Goal: Information Seeking & Learning: Learn about a topic

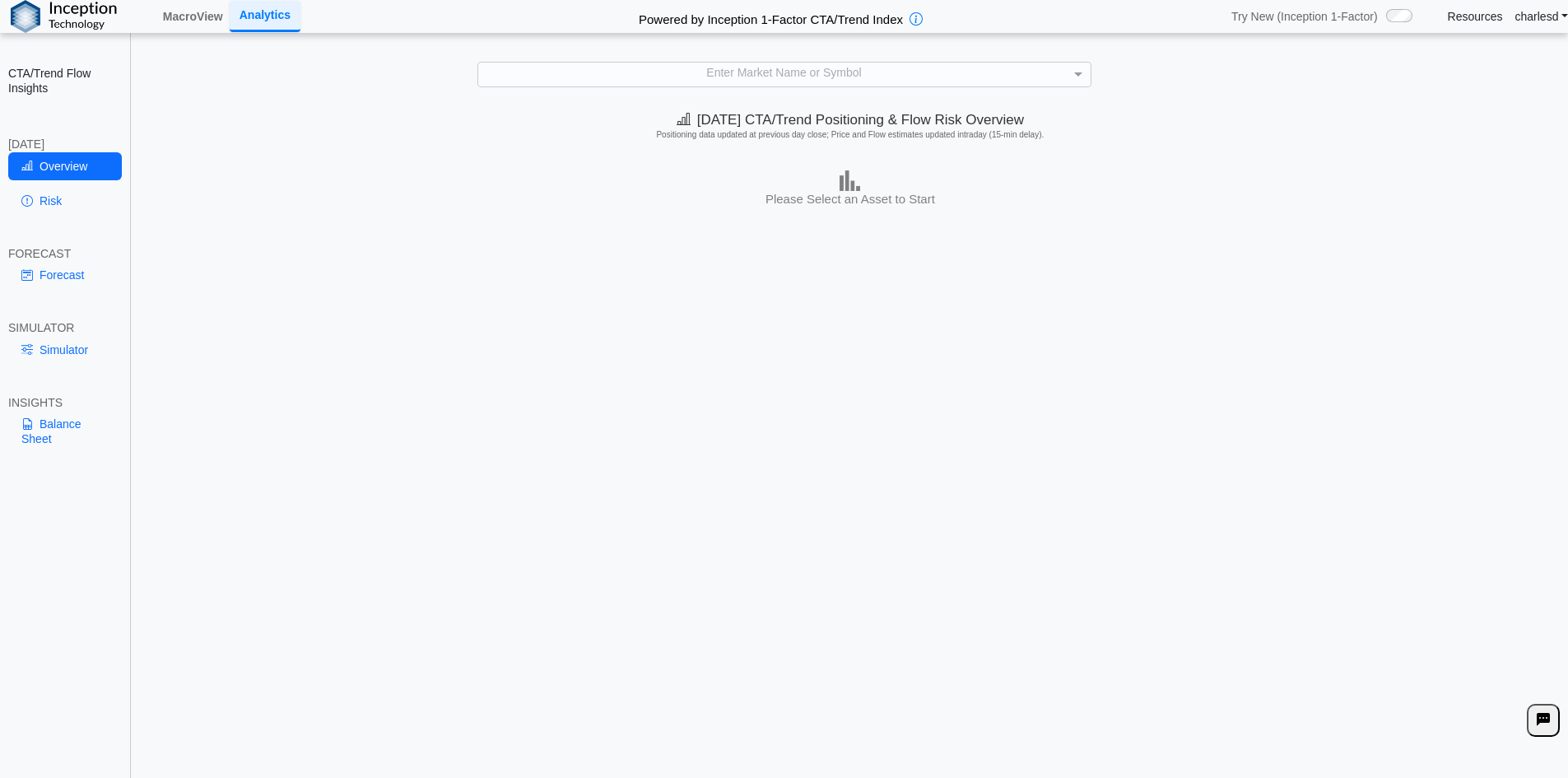
click at [749, 79] on div "Enter Market Name or Symbol" at bounding box center [784, 74] width 613 height 23
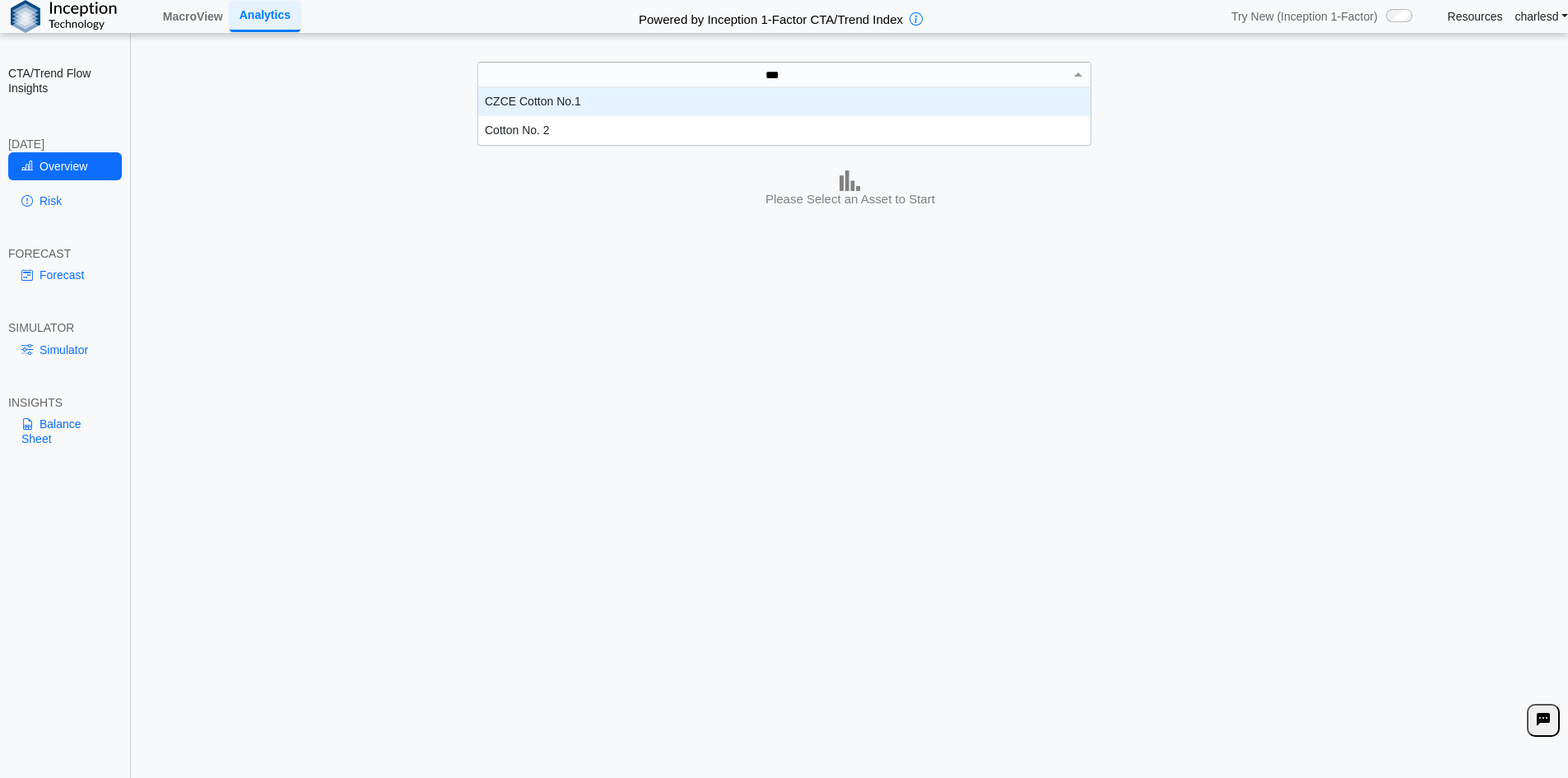
scroll to position [46, 600]
type input "****"
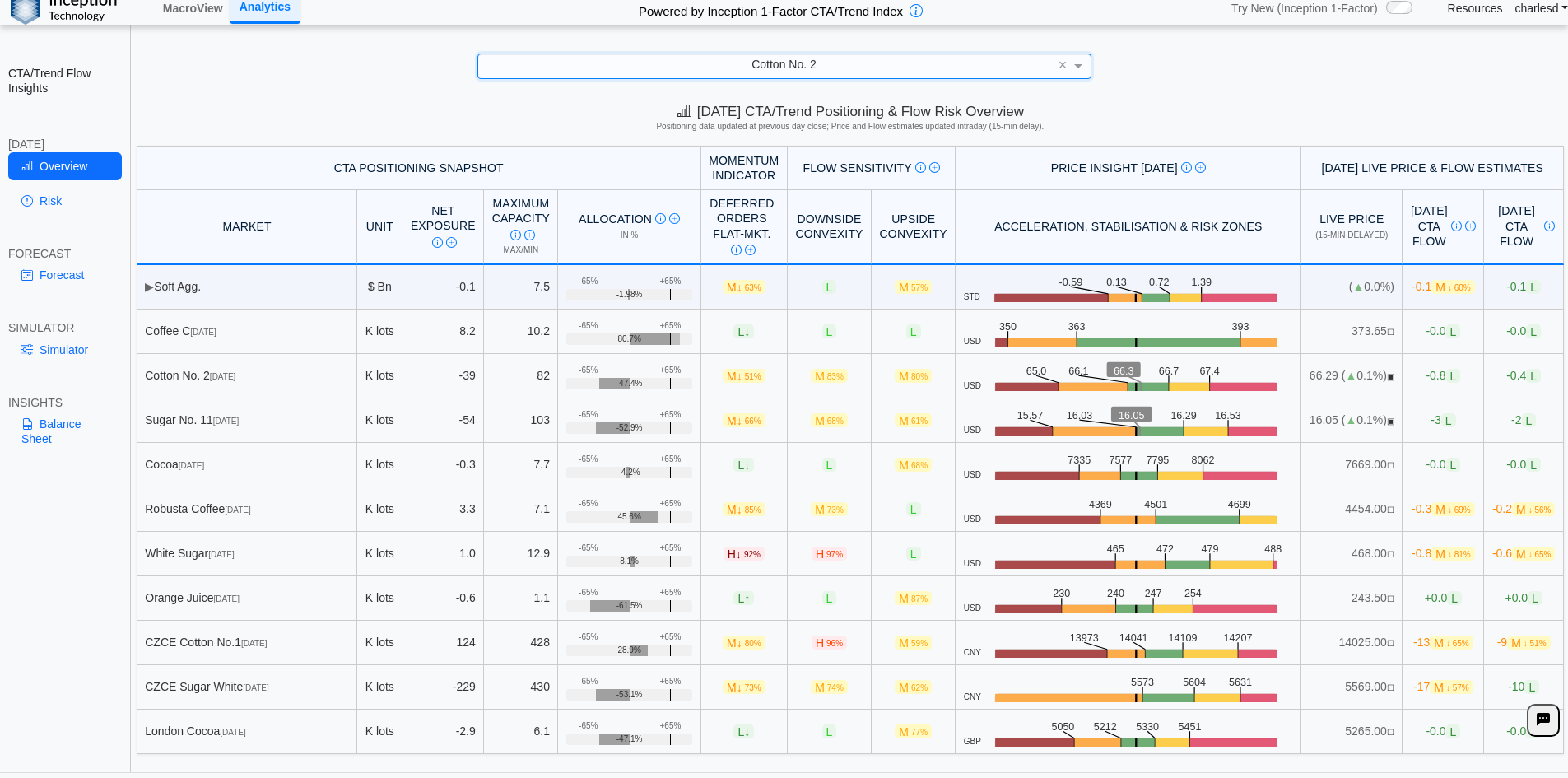
scroll to position [23, 0]
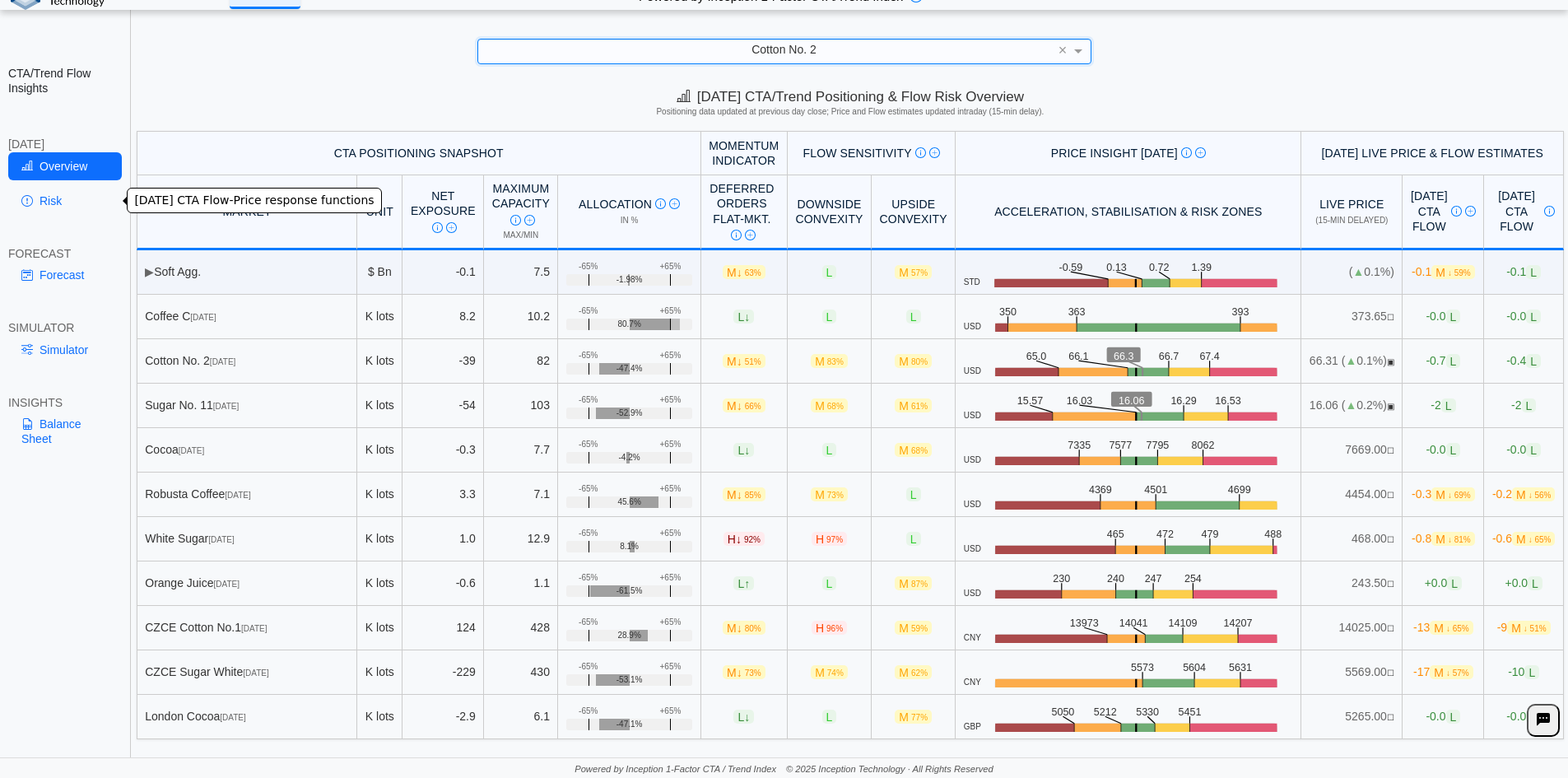
click at [57, 205] on link "Risk" at bounding box center [64, 200] width 113 height 28
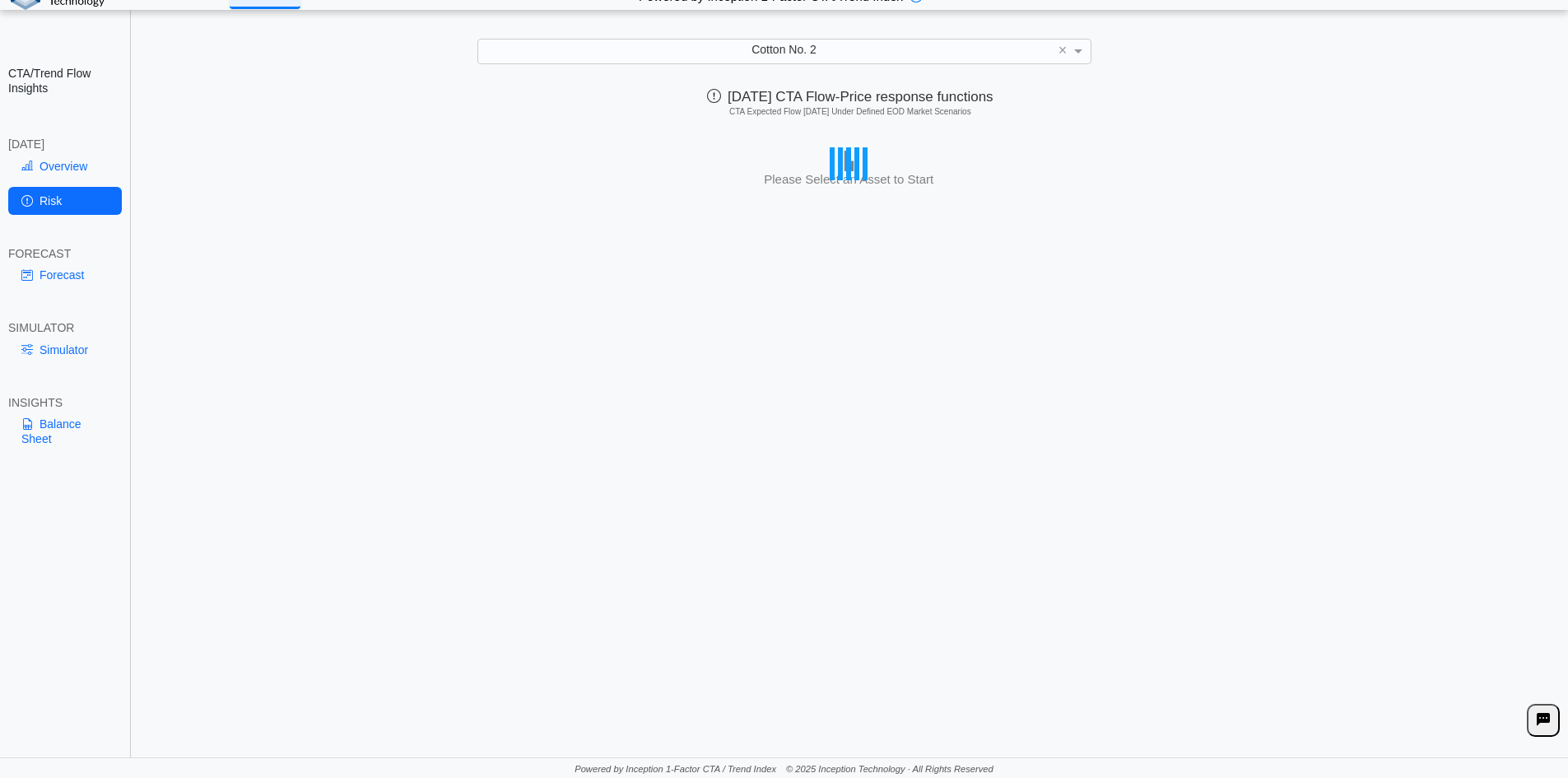
click at [751, 55] on span "Cotton No. 2" at bounding box center [783, 49] width 65 height 13
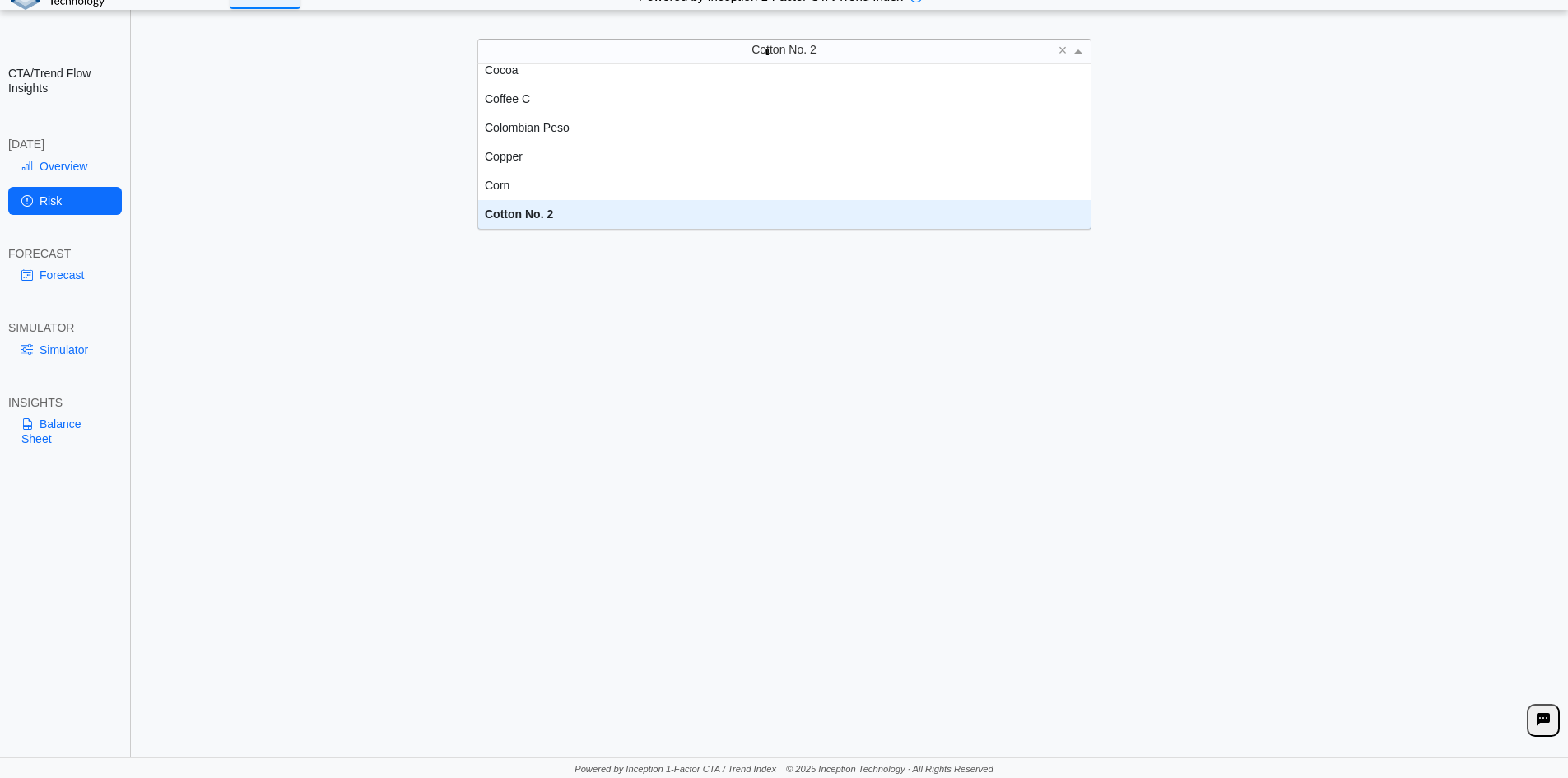
scroll to position [0, 0]
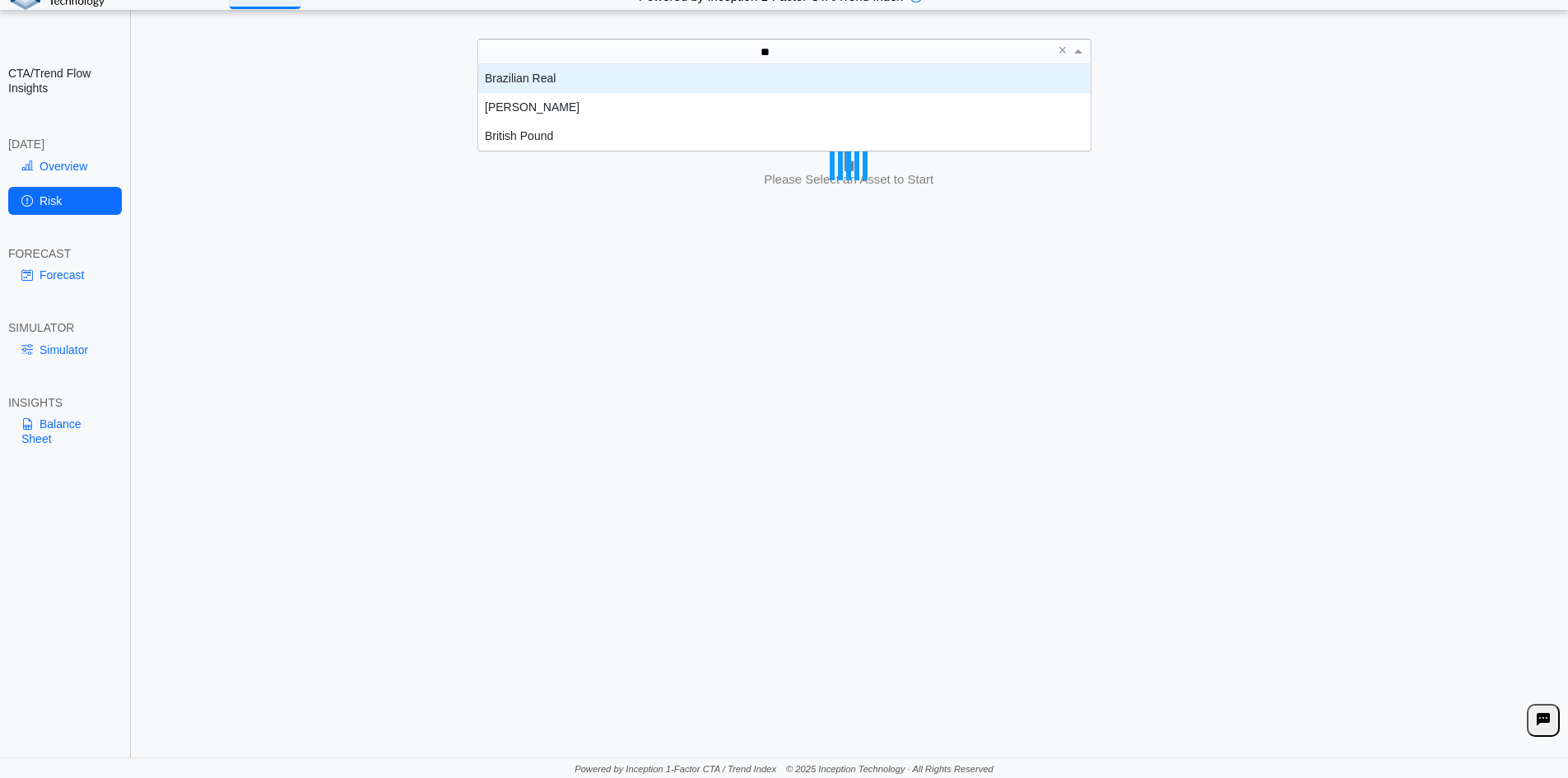
type input "***"
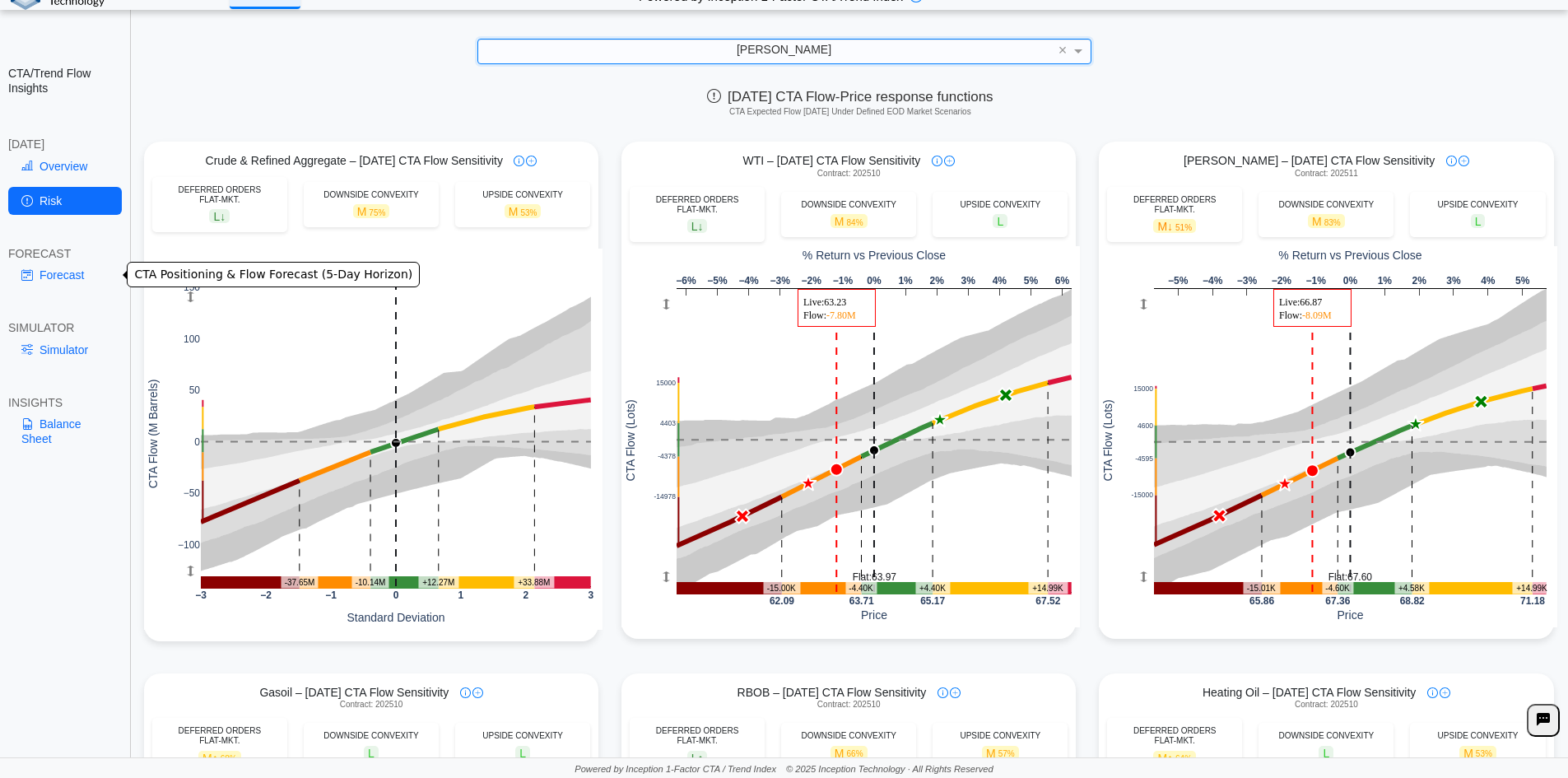
click at [67, 270] on link "Forecast" at bounding box center [64, 274] width 113 height 28
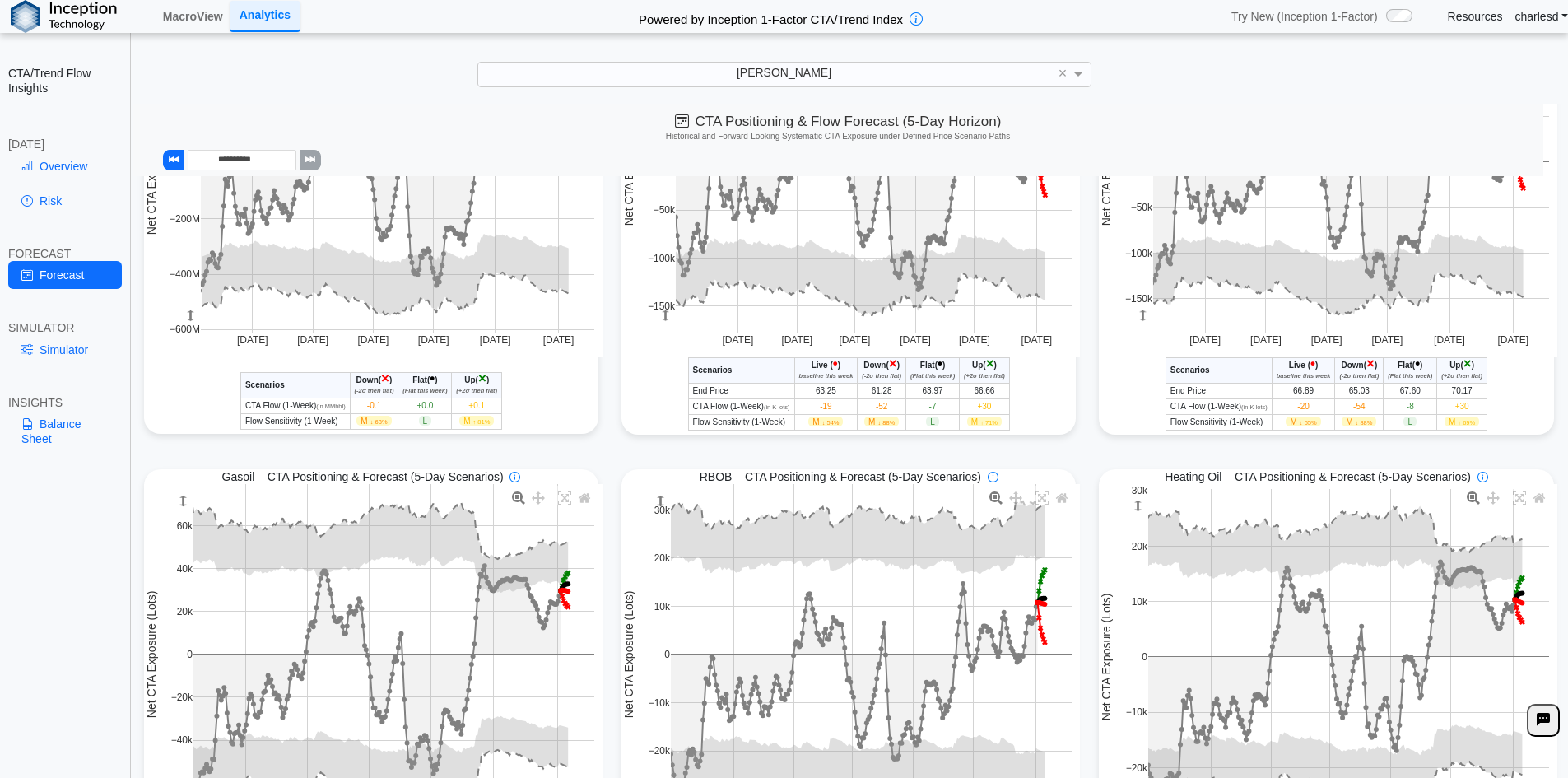
scroll to position [404, 0]
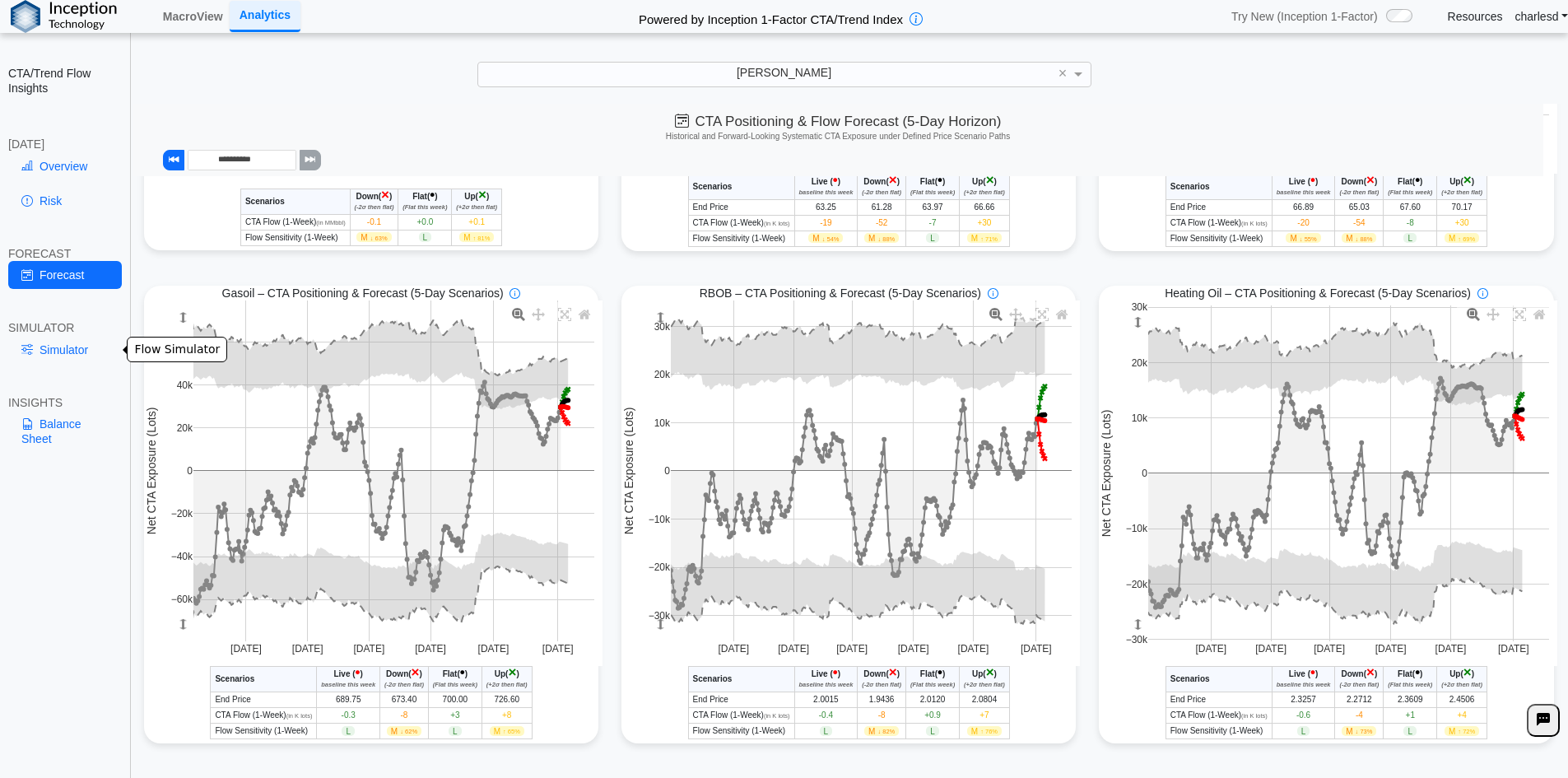
click at [54, 346] on link "Simulator" at bounding box center [64, 349] width 113 height 28
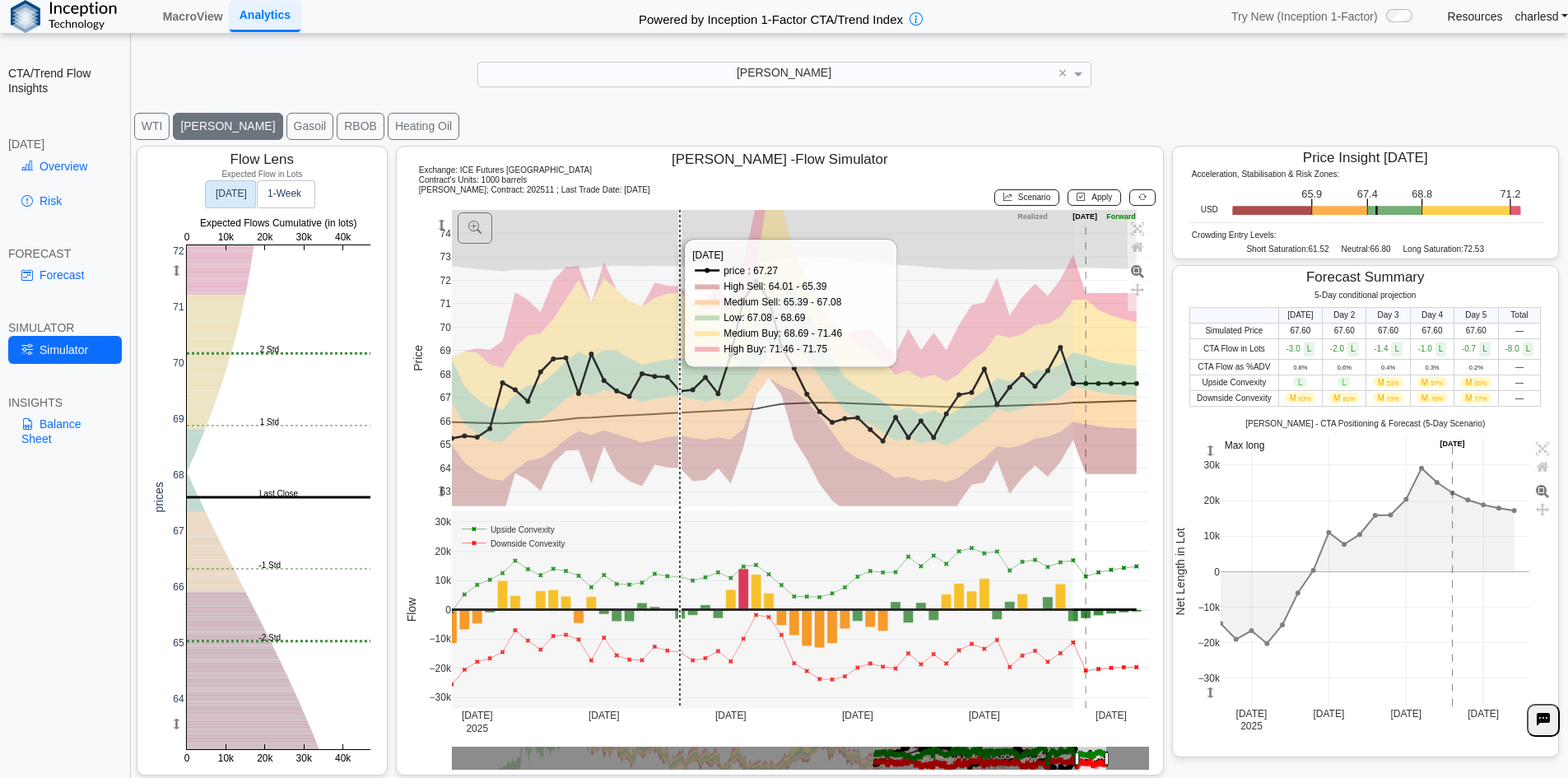
scroll to position [23, 0]
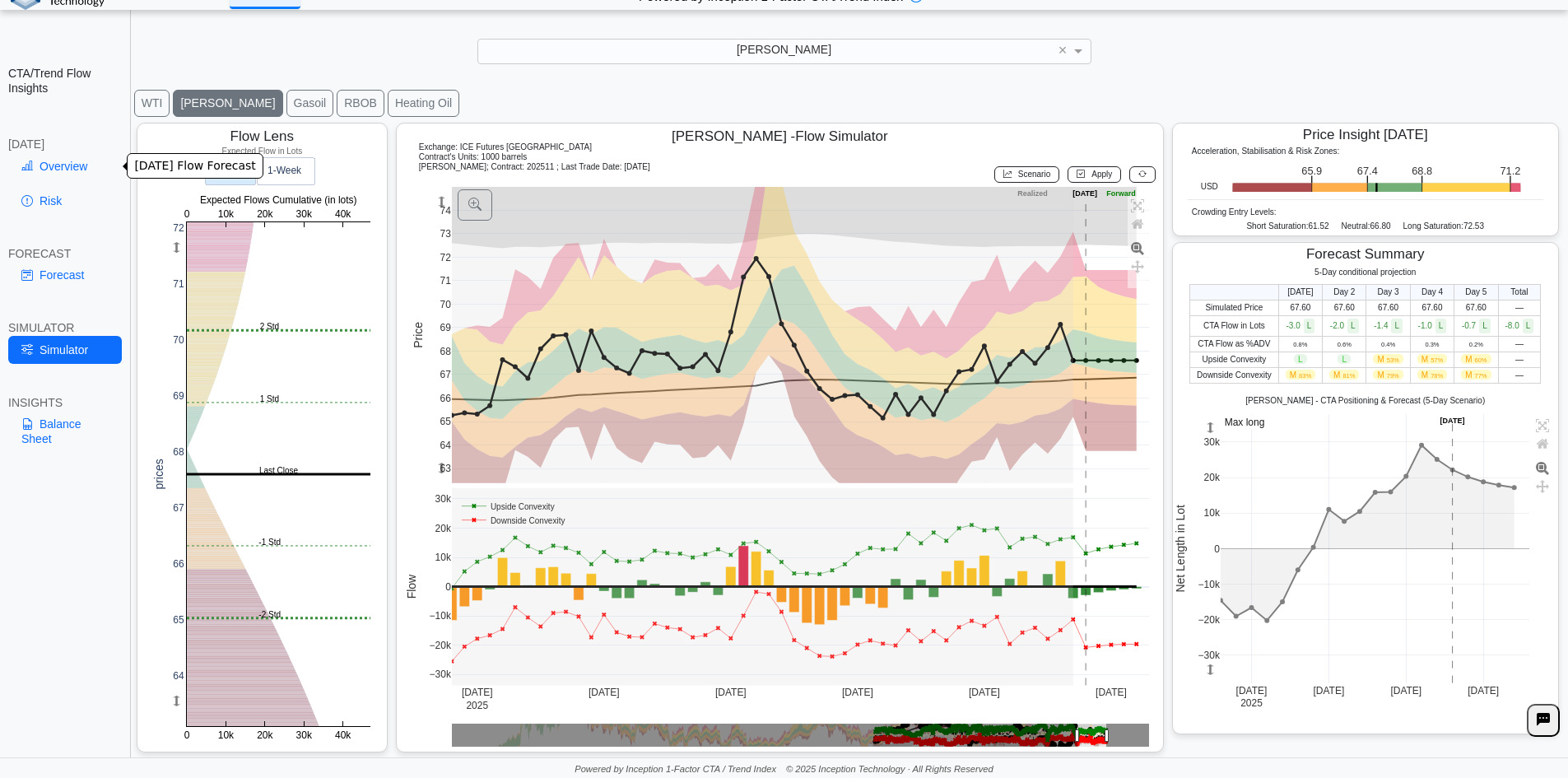
click at [66, 172] on link "Overview" at bounding box center [64, 166] width 113 height 28
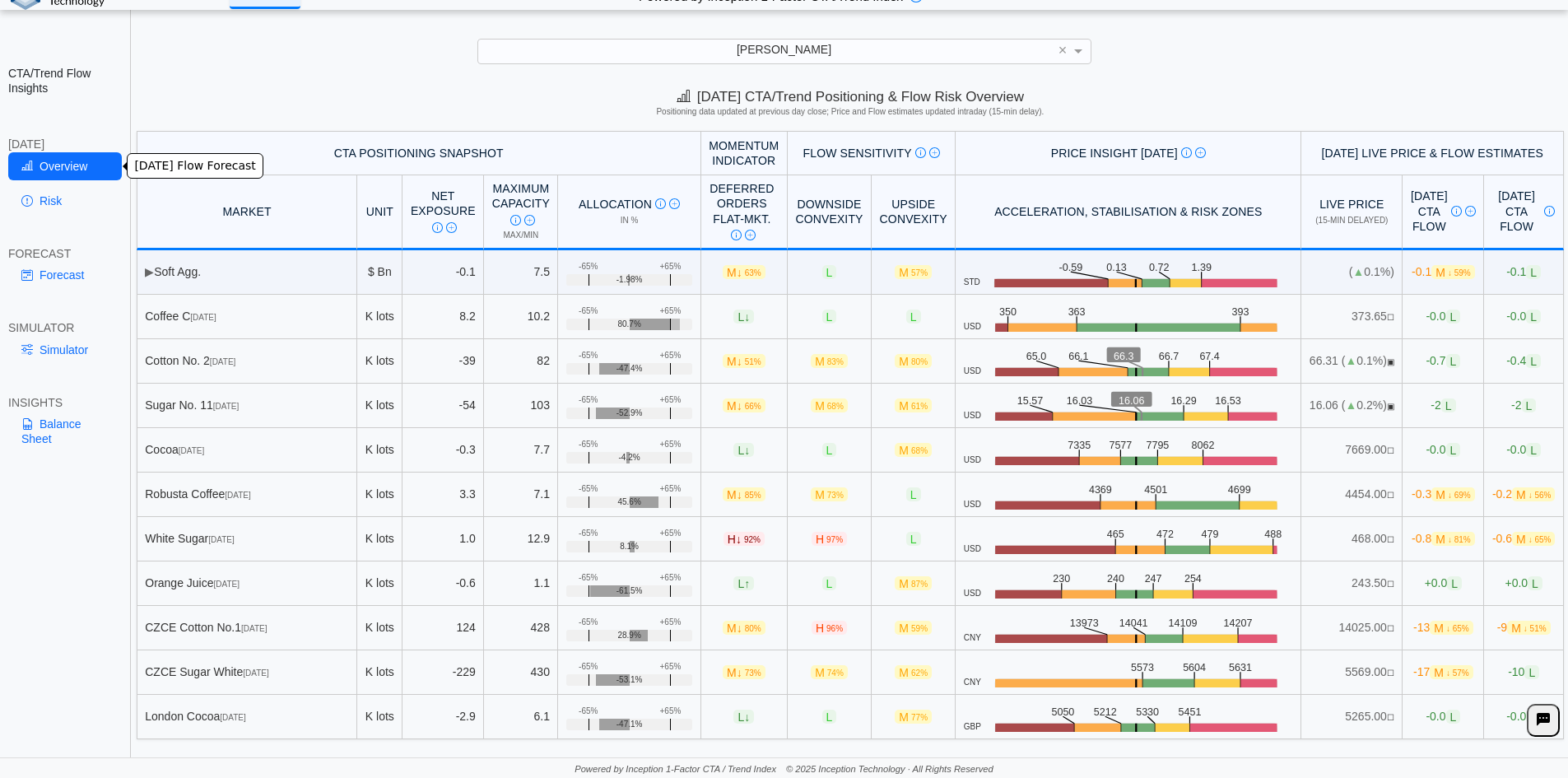
scroll to position [0, 0]
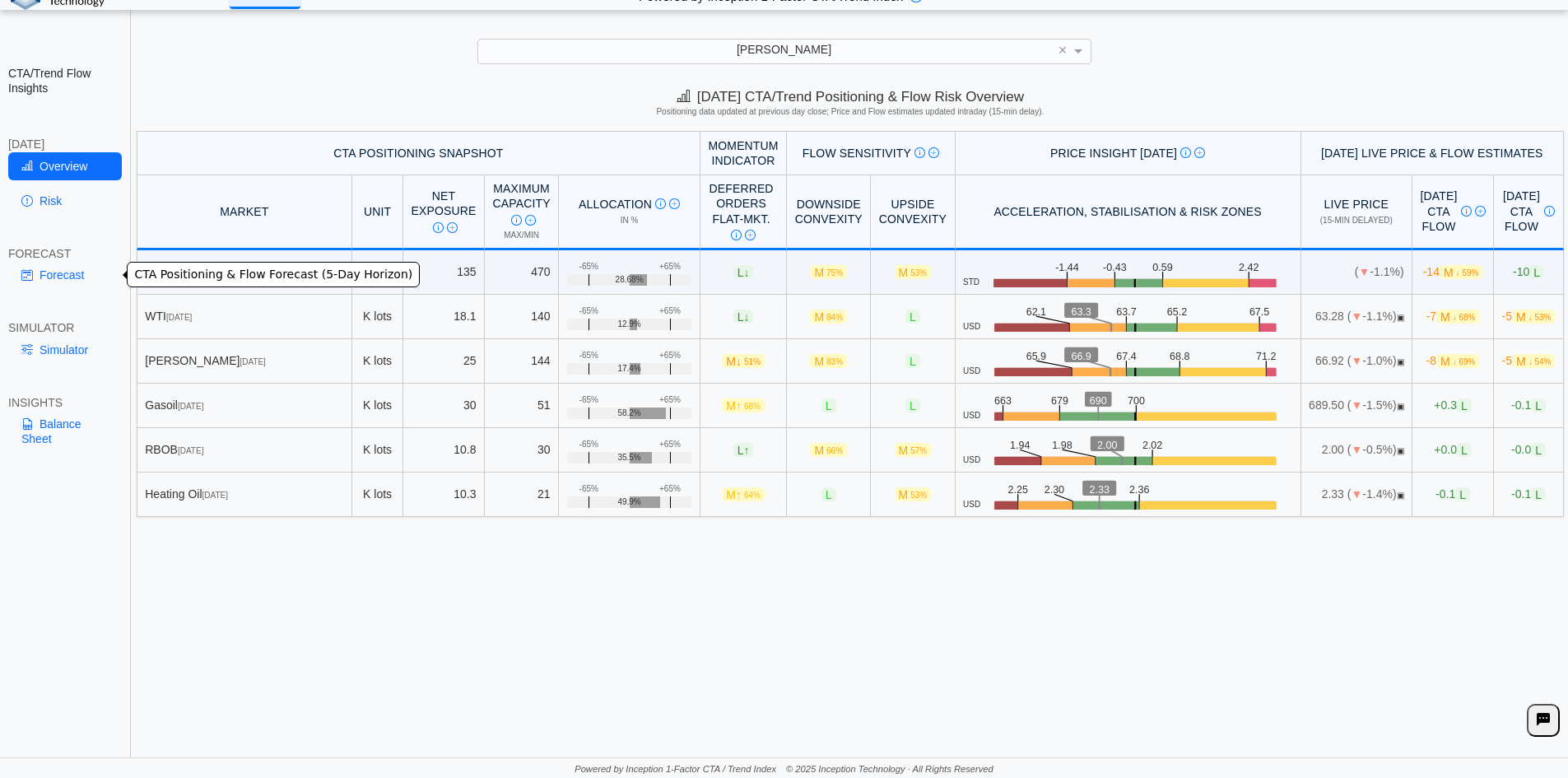
click at [87, 277] on link "Forecast" at bounding box center [64, 274] width 113 height 28
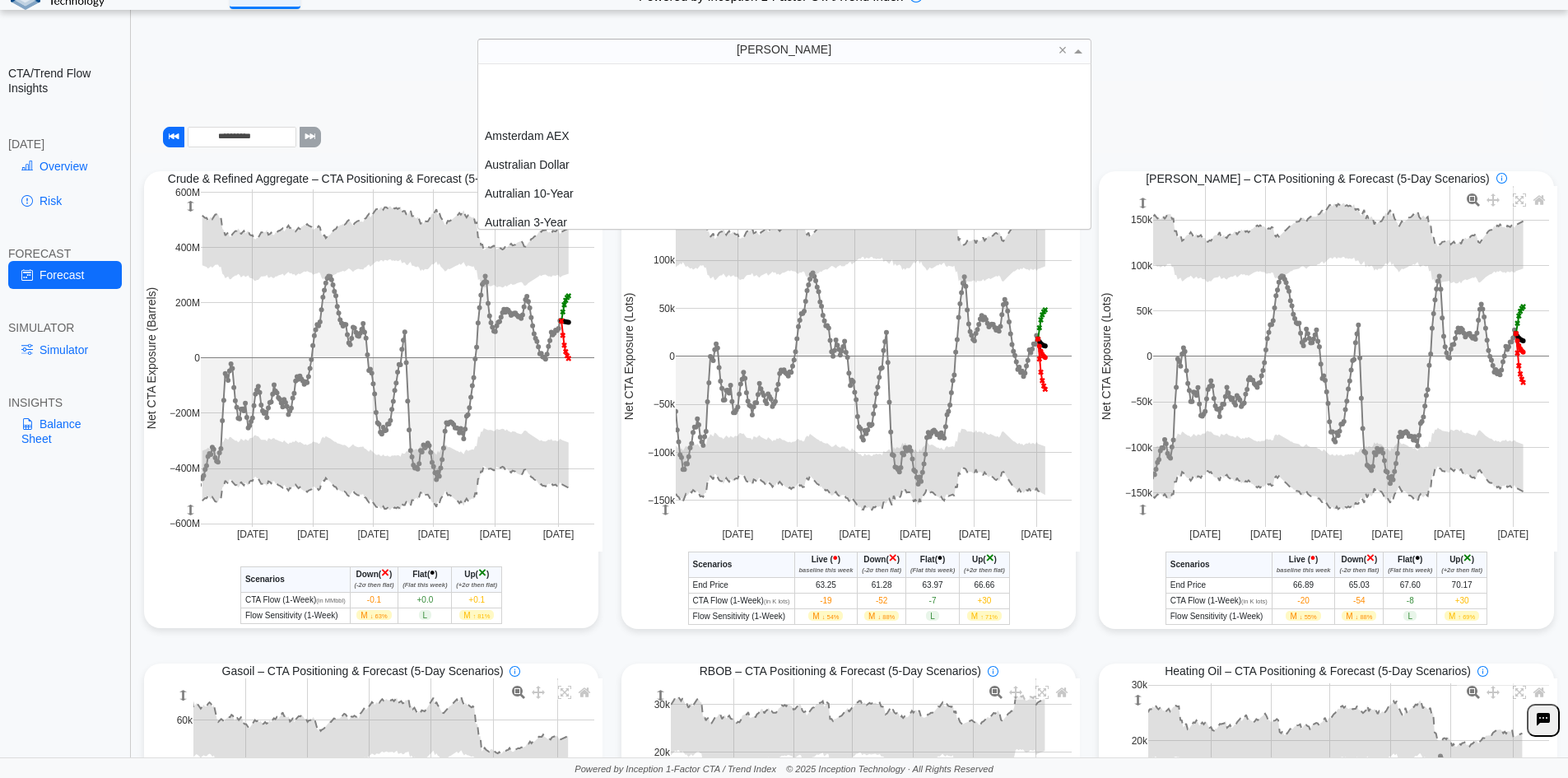
click at [788, 56] on span "[PERSON_NAME]" at bounding box center [784, 49] width 95 height 13
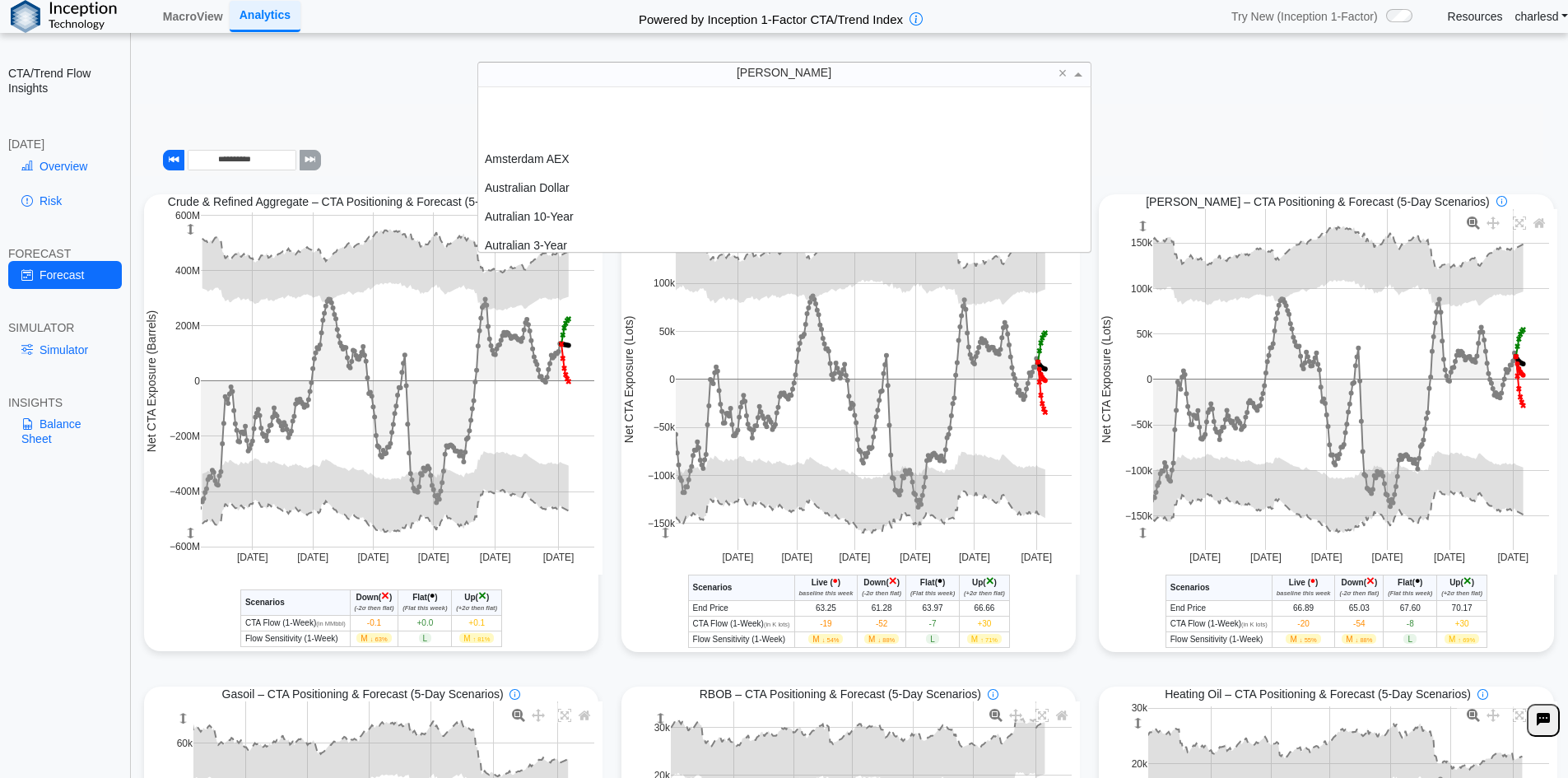
scroll to position [153, 600]
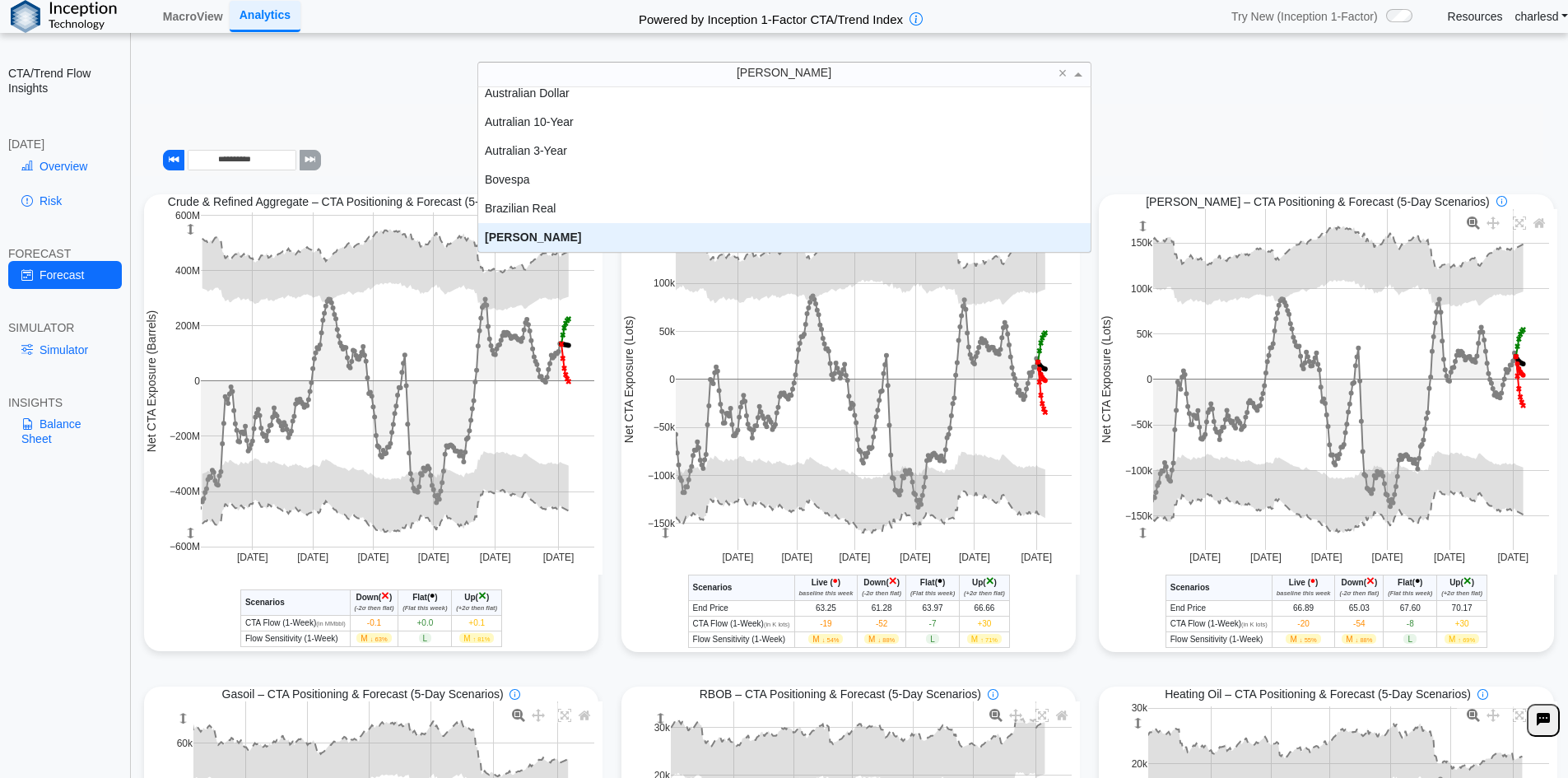
click at [790, 69] on span "[PERSON_NAME]" at bounding box center [784, 72] width 95 height 13
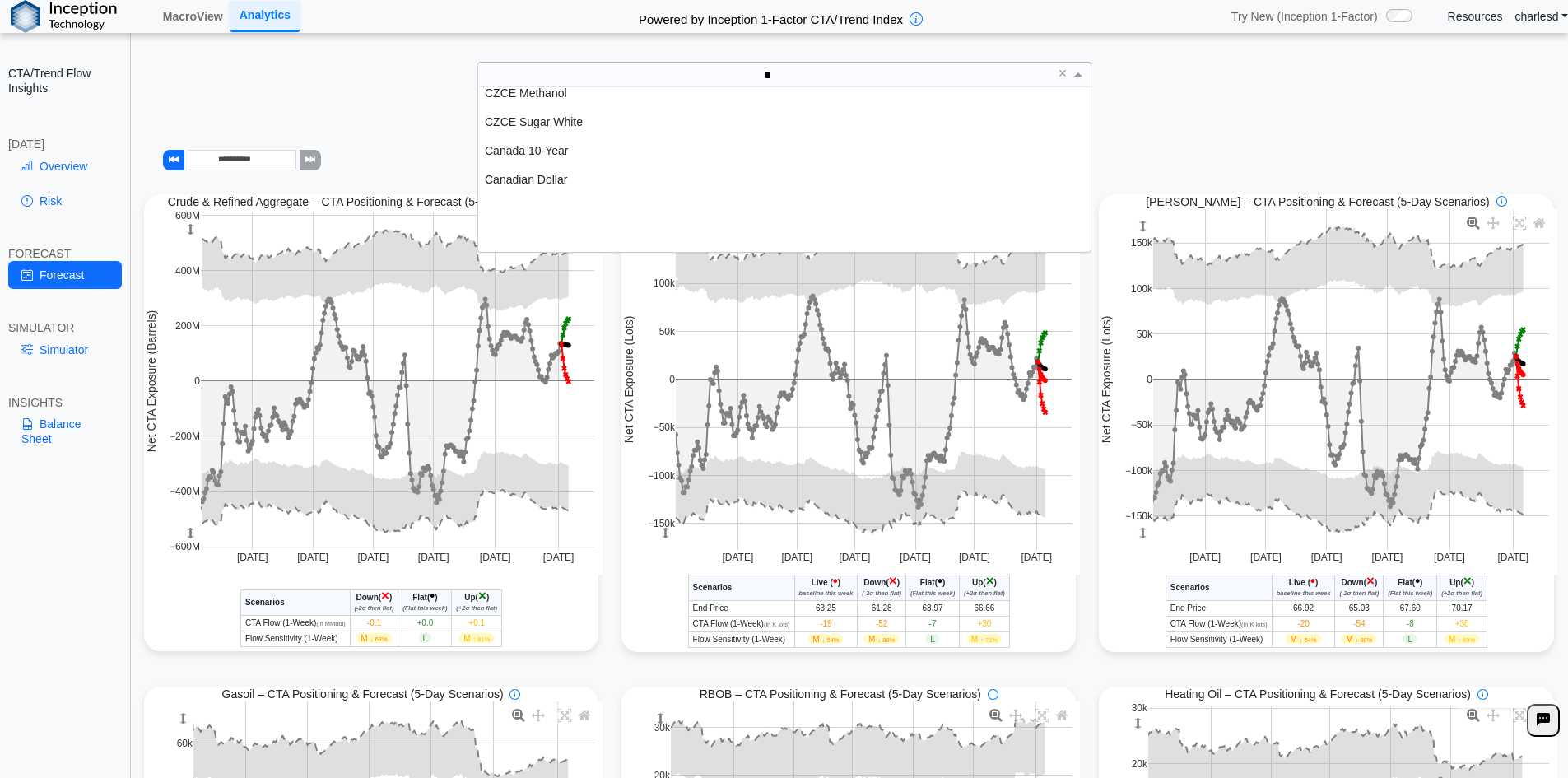
type input "***"
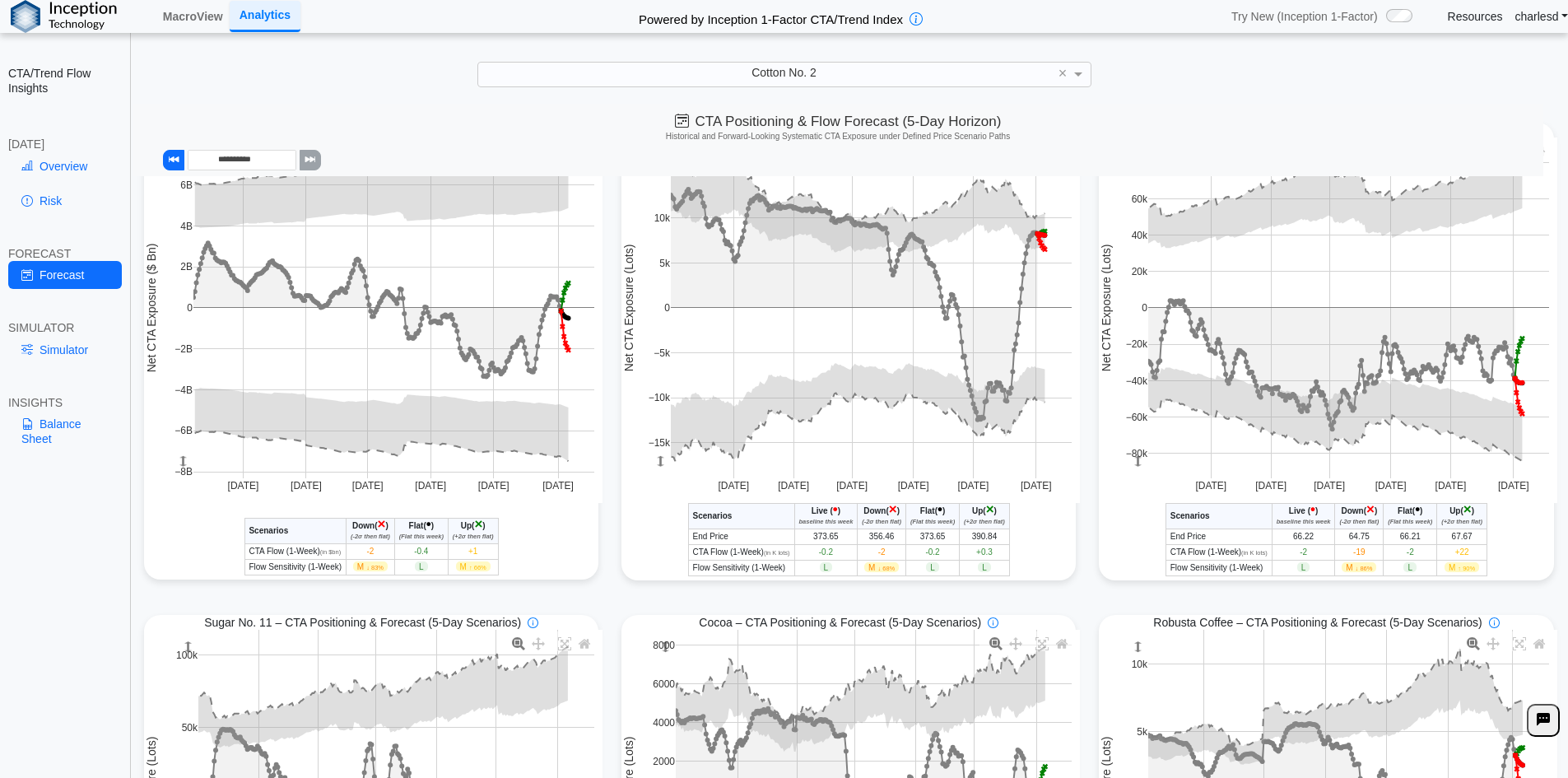
scroll to position [0, 0]
